Goal: Use online tool/utility

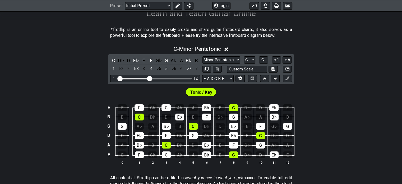
scroll to position [93, 0]
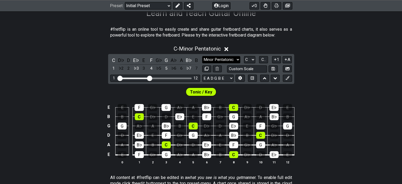
click at [238, 57] on select "Minor Pentatonic Click to edit Minor Pentatonic Major Pentatonic Minor Blues Ma…" at bounding box center [221, 59] width 38 height 7
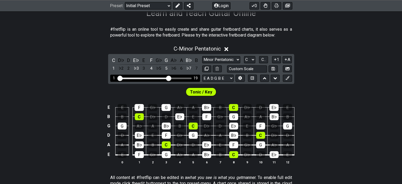
drag, startPoint x: 149, startPoint y: 78, endPoint x: 168, endPoint y: 84, distance: 19.3
click at [168, 78] on input "Visible fret range" at bounding box center [155, 78] width 75 height 0
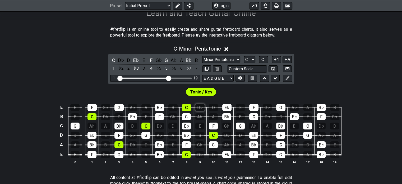
click at [252, 60] on select "A♭ A A♯ B♭ B C C♯ D♭ D D♯ E♭ E F F♯ G♭ G G♯" at bounding box center [249, 59] width 11 height 7
click at [251, 59] on select "A♭ A A♯ B♭ B C C♯ D♭ D D♯ E♭ E F F♯ G♭ G G♯" at bounding box center [249, 59] width 11 height 7
click at [253, 59] on select "A♭ A A♯ B♭ B C C♯ D♭ D D♯ E♭ E F F♯ G♭ G G♯" at bounding box center [249, 59] width 11 height 7
click at [249, 58] on select "A♭ A A♯ B♭ B C C♯ D♭ D D♯ E♭ E F F♯ G♭ G G♯" at bounding box center [249, 59] width 11 height 7
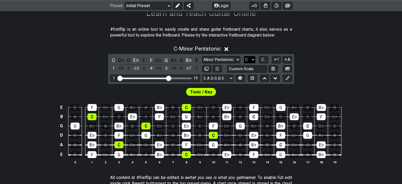
select select "Ab"
click at [244, 56] on select "A♭ A A♯ B♭ B C C♯ D♭ D D♯ E♭ E F F♯ G♭ G G♯" at bounding box center [249, 59] width 11 height 7
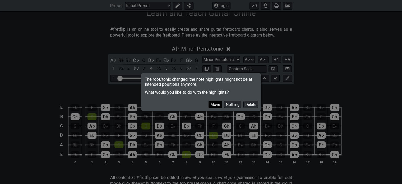
click at [213, 104] on button "Move" at bounding box center [214, 104] width 13 height 7
